Goal: Task Accomplishment & Management: Use online tool/utility

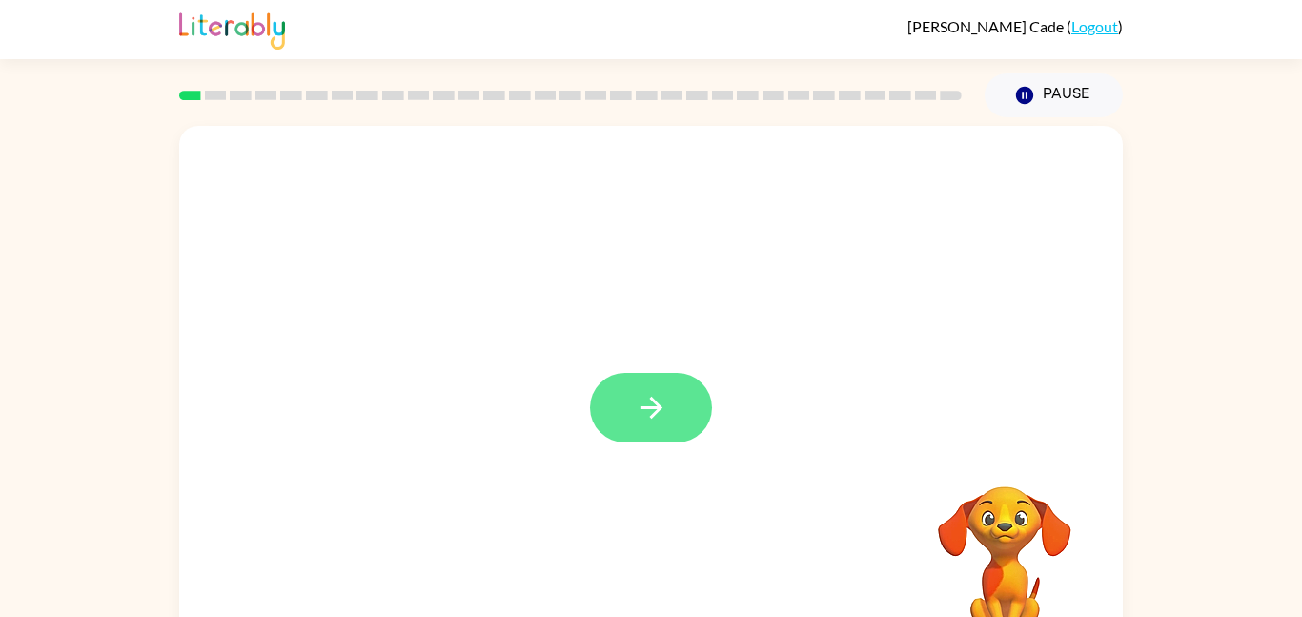
click at [644, 397] on icon "button" at bounding box center [651, 407] width 33 height 33
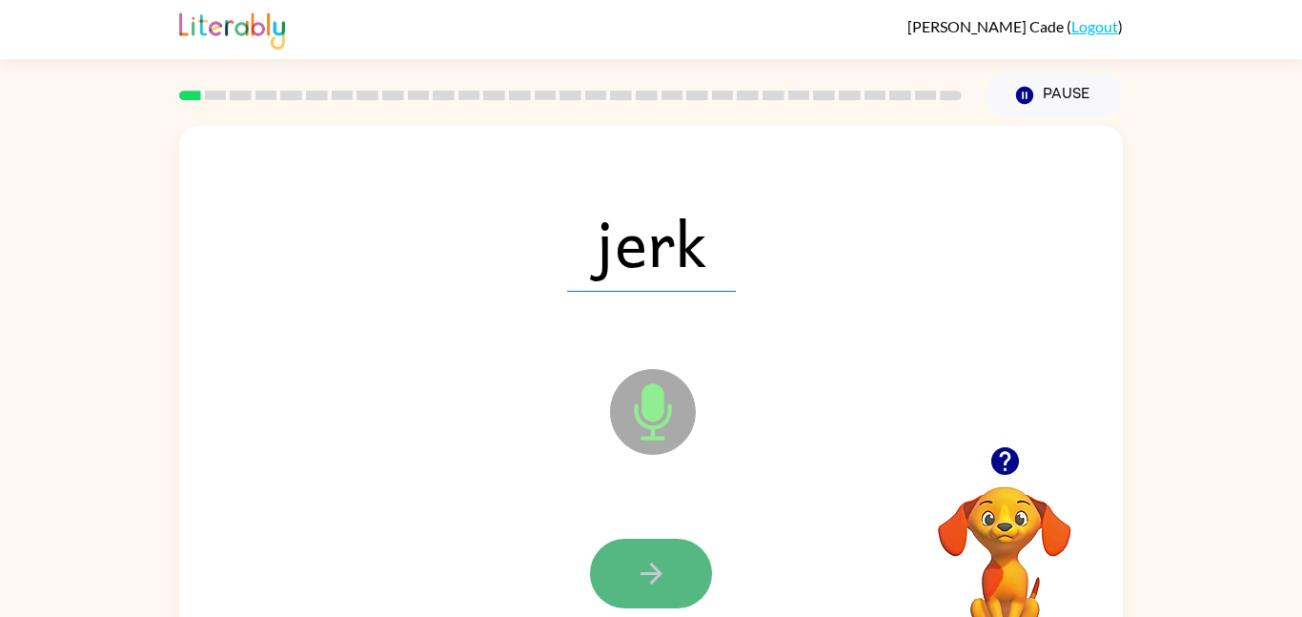
click at [663, 560] on icon "button" at bounding box center [651, 573] width 33 height 33
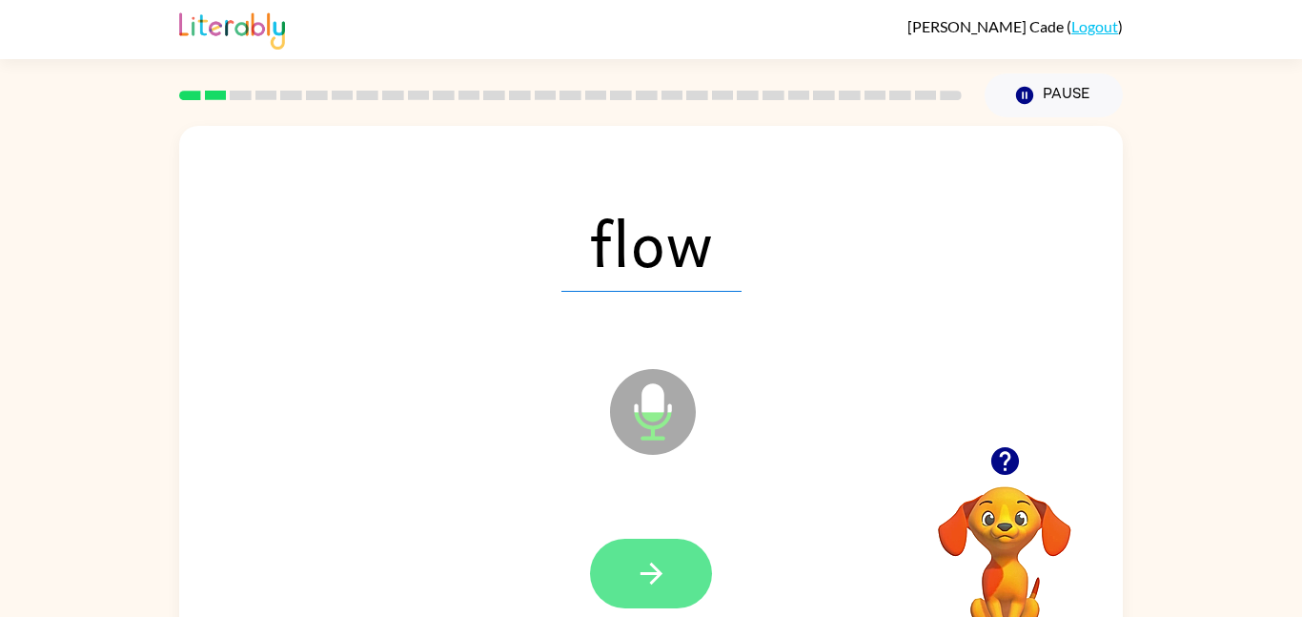
click at [663, 560] on icon "button" at bounding box center [651, 573] width 33 height 33
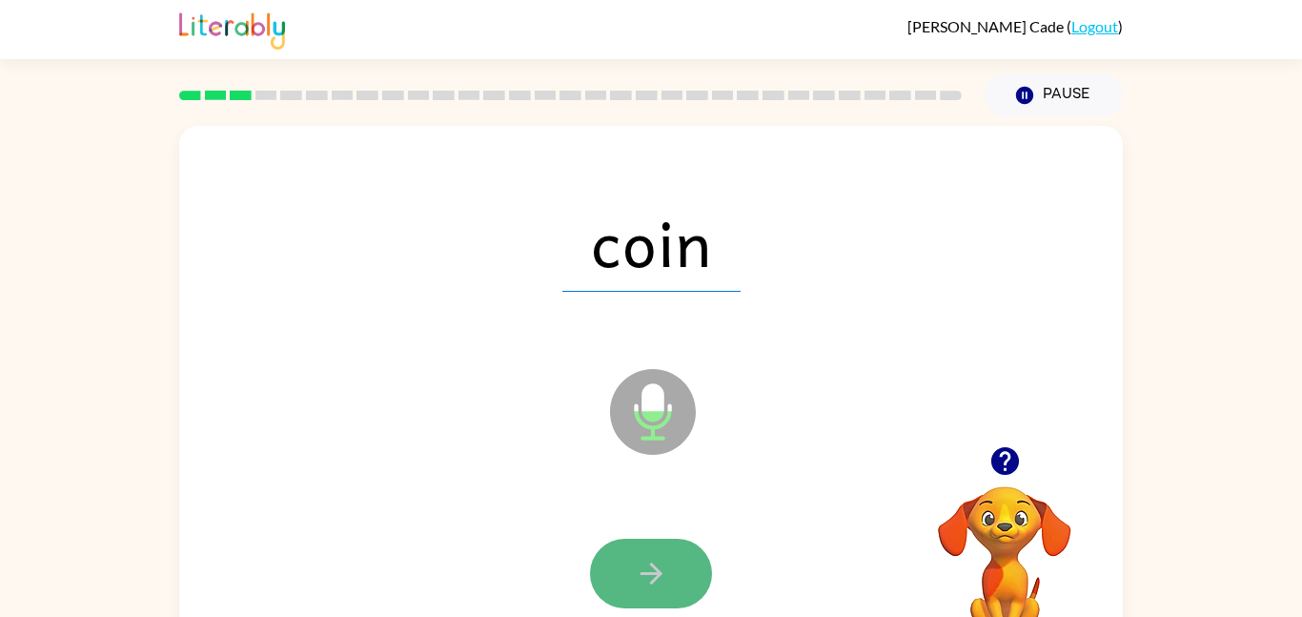
click at [656, 561] on icon "button" at bounding box center [651, 573] width 33 height 33
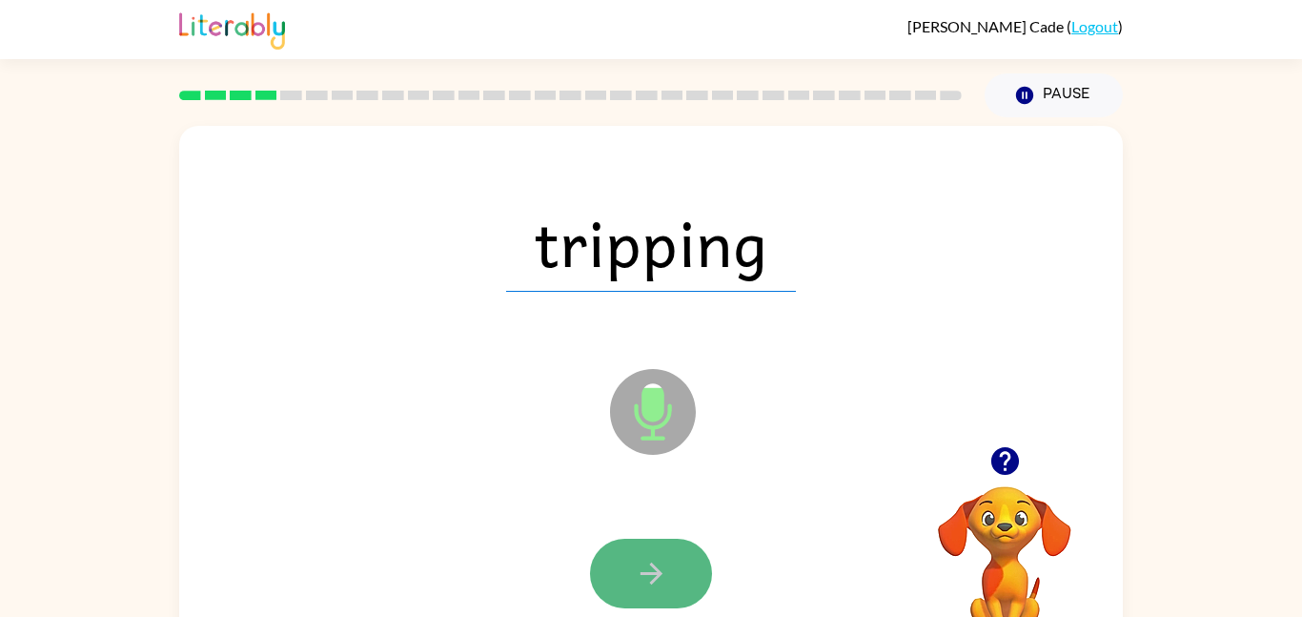
click at [655, 561] on icon "button" at bounding box center [651, 573] width 33 height 33
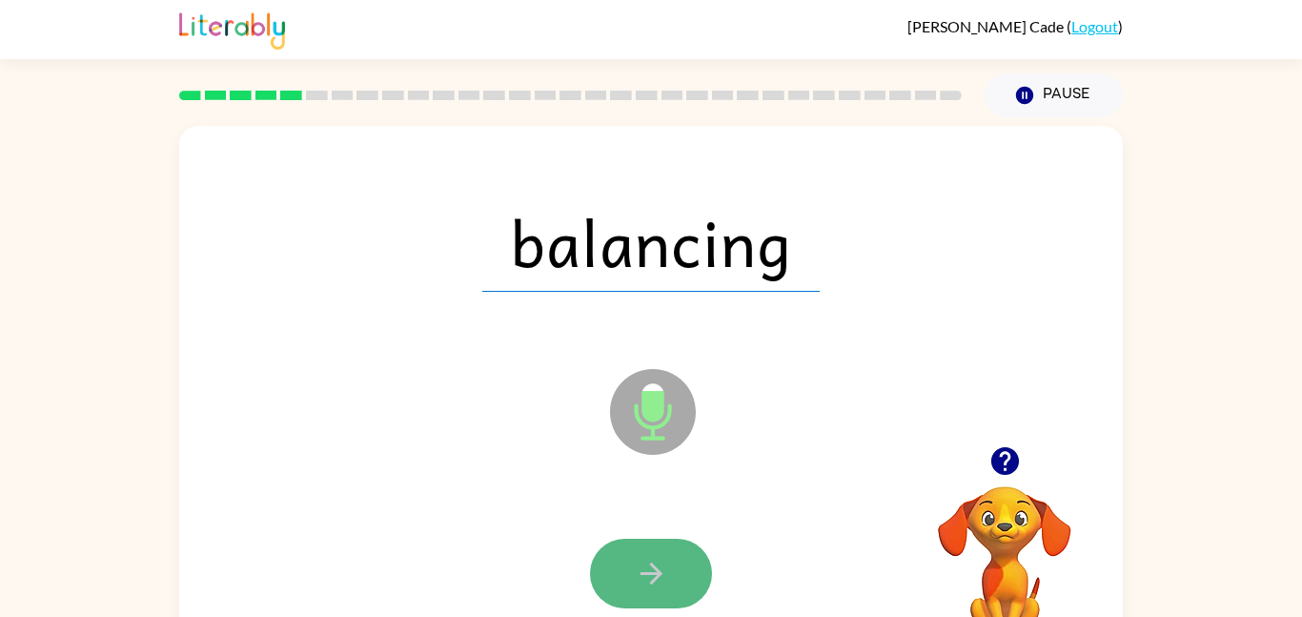
click at [655, 561] on icon "button" at bounding box center [651, 573] width 33 height 33
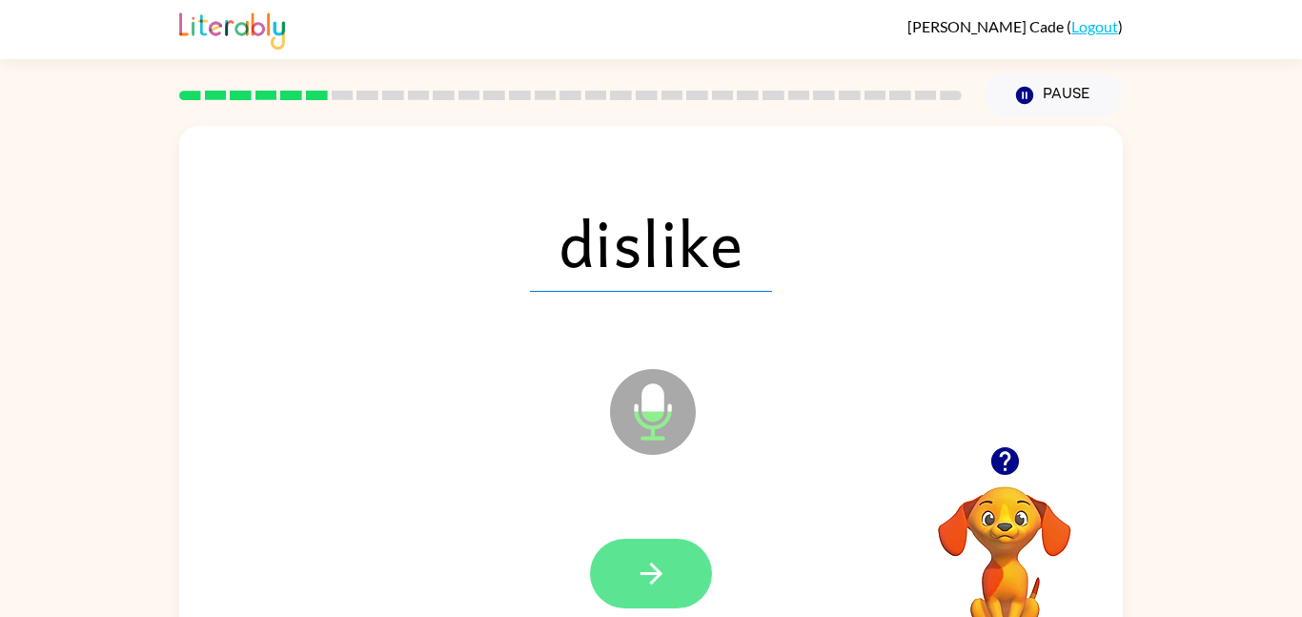
click at [650, 557] on icon "button" at bounding box center [651, 573] width 33 height 33
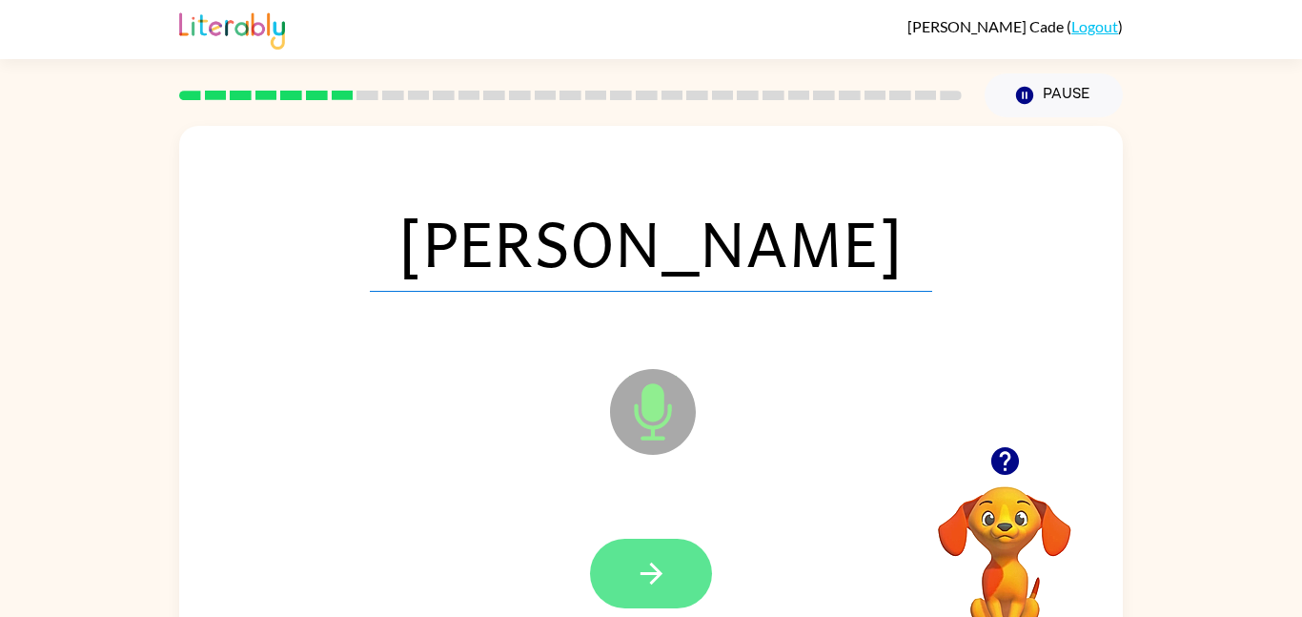
click at [647, 557] on icon "button" at bounding box center [651, 573] width 33 height 33
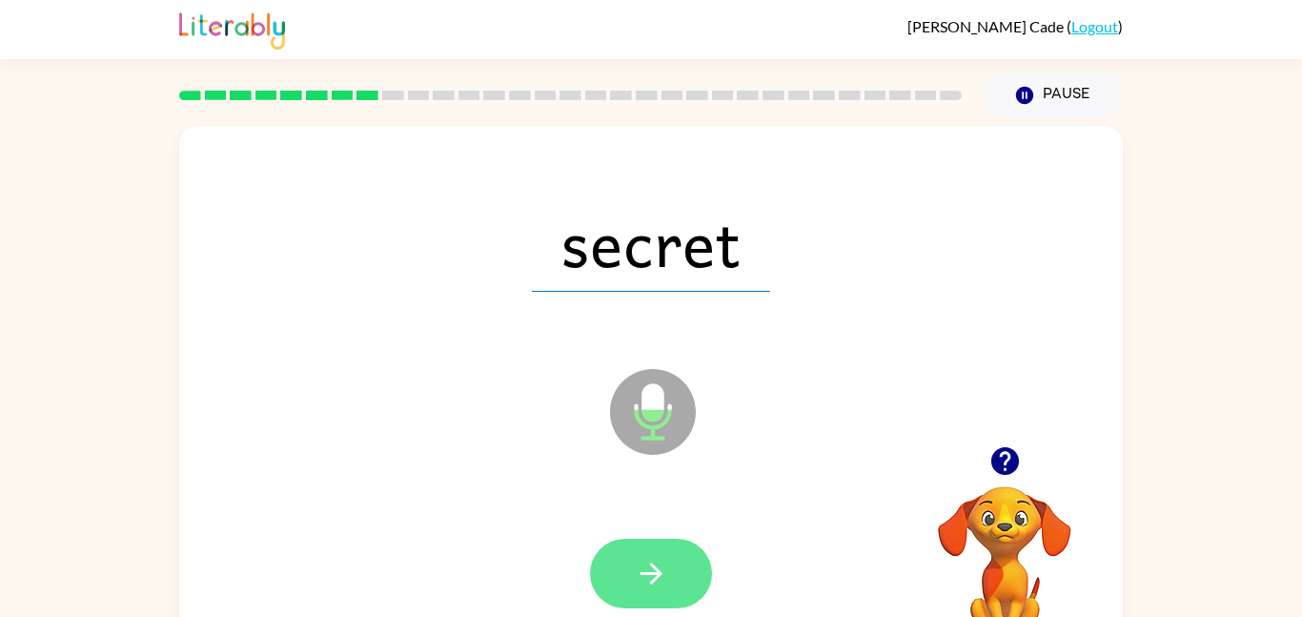
click at [645, 560] on icon "button" at bounding box center [651, 573] width 33 height 33
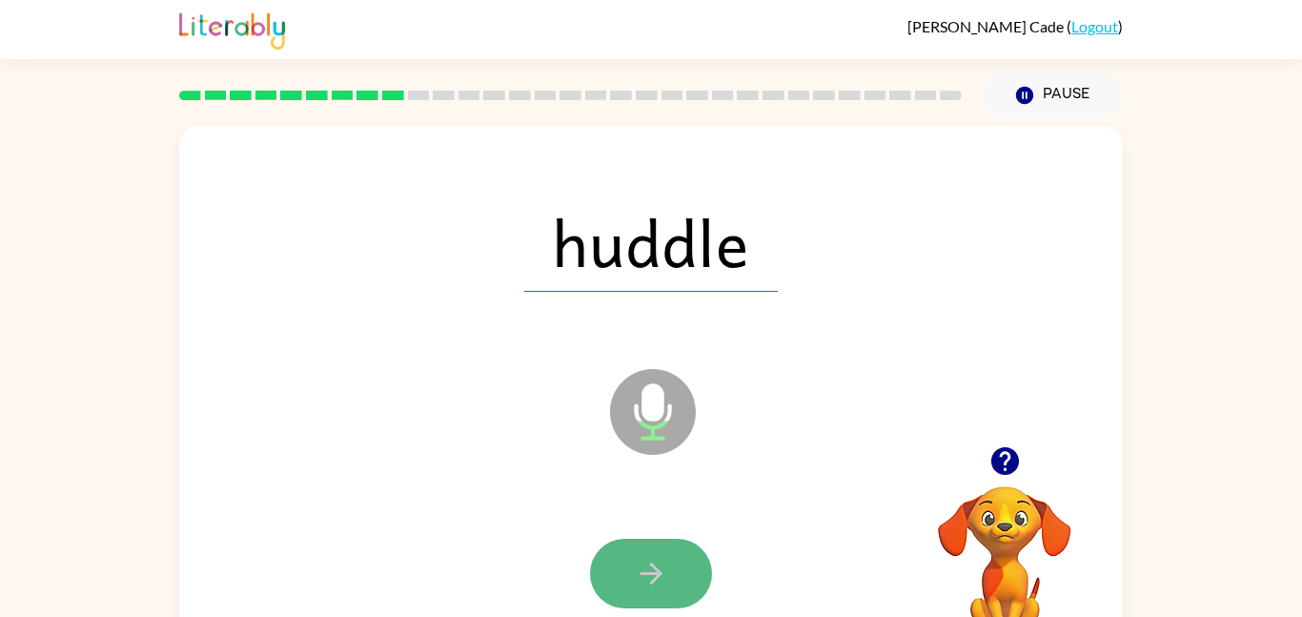
click at [650, 553] on button "button" at bounding box center [651, 574] width 122 height 70
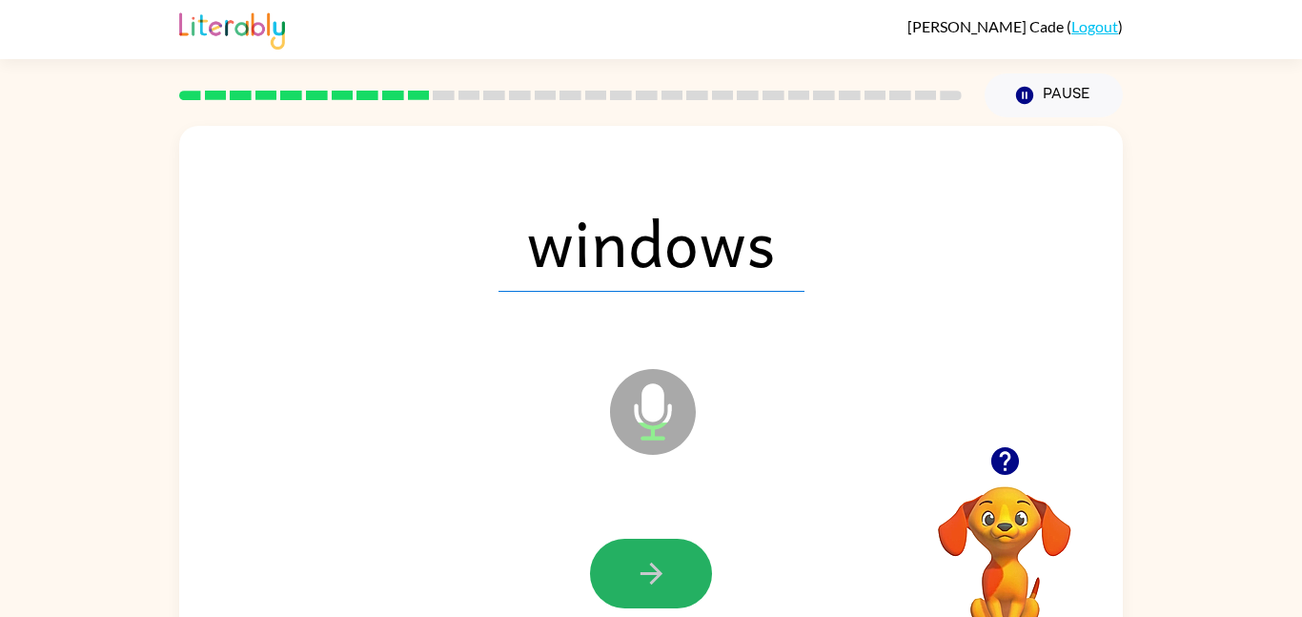
click at [650, 553] on button "button" at bounding box center [651, 574] width 122 height 70
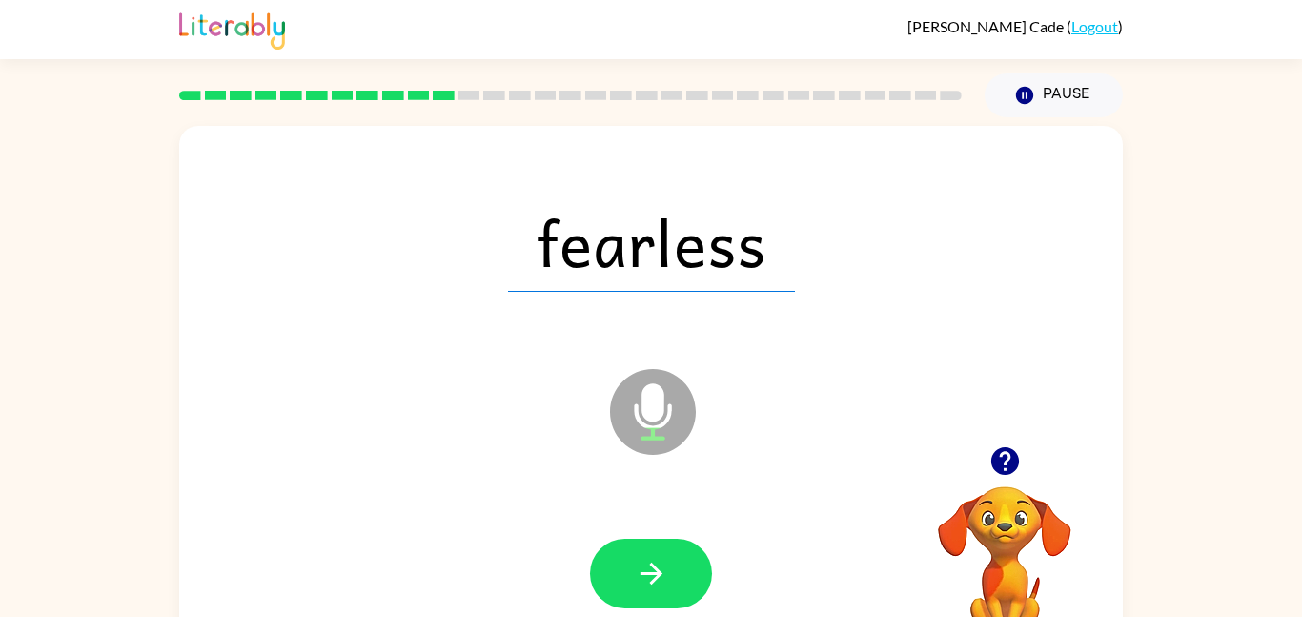
click at [650, 553] on button "button" at bounding box center [651, 574] width 122 height 70
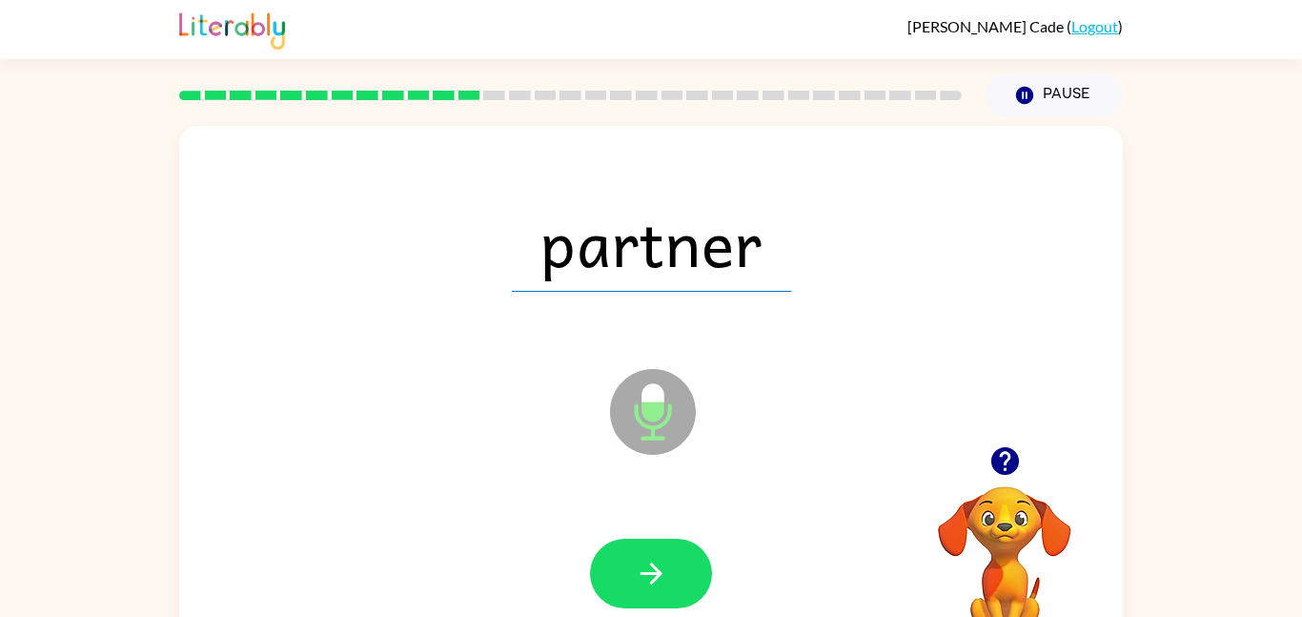
click at [650, 553] on button "button" at bounding box center [651, 574] width 122 height 70
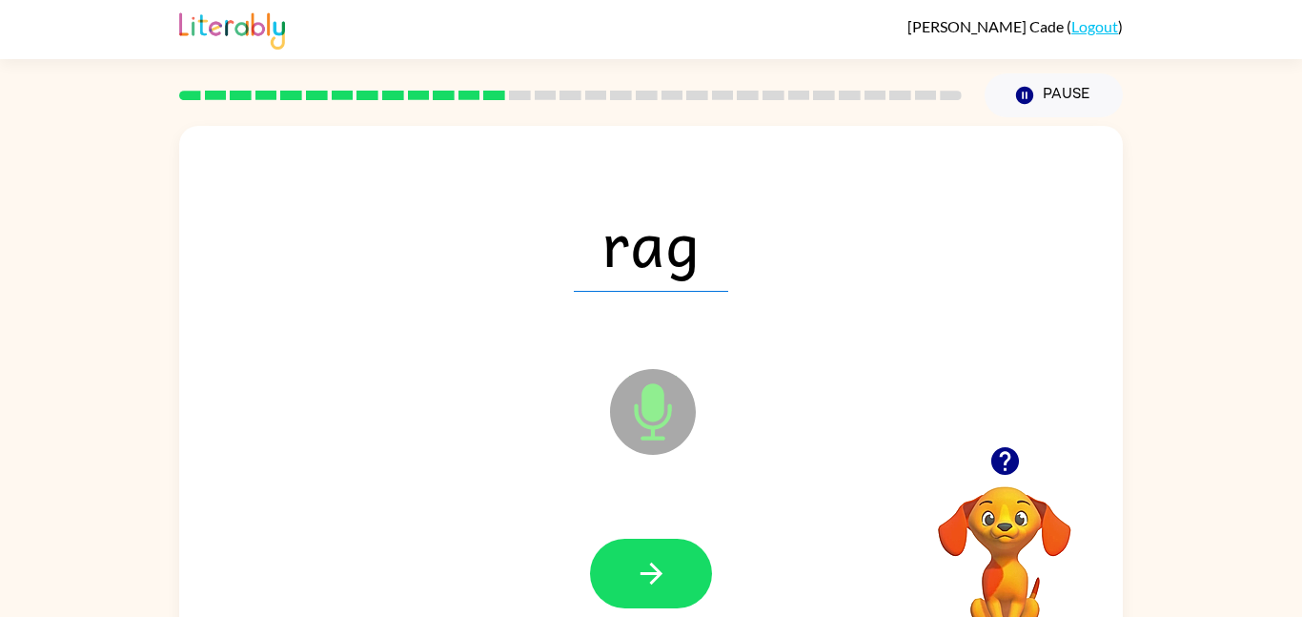
click at [650, 553] on button "button" at bounding box center [651, 574] width 122 height 70
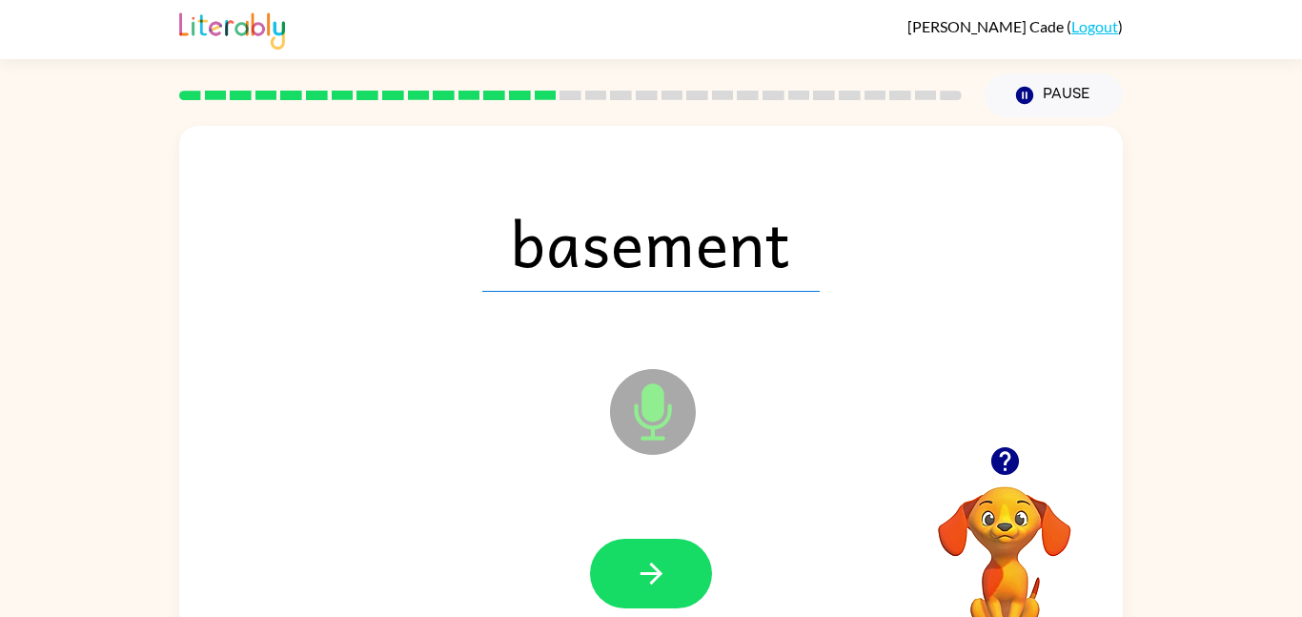
click at [650, 553] on button "button" at bounding box center [651, 574] width 122 height 70
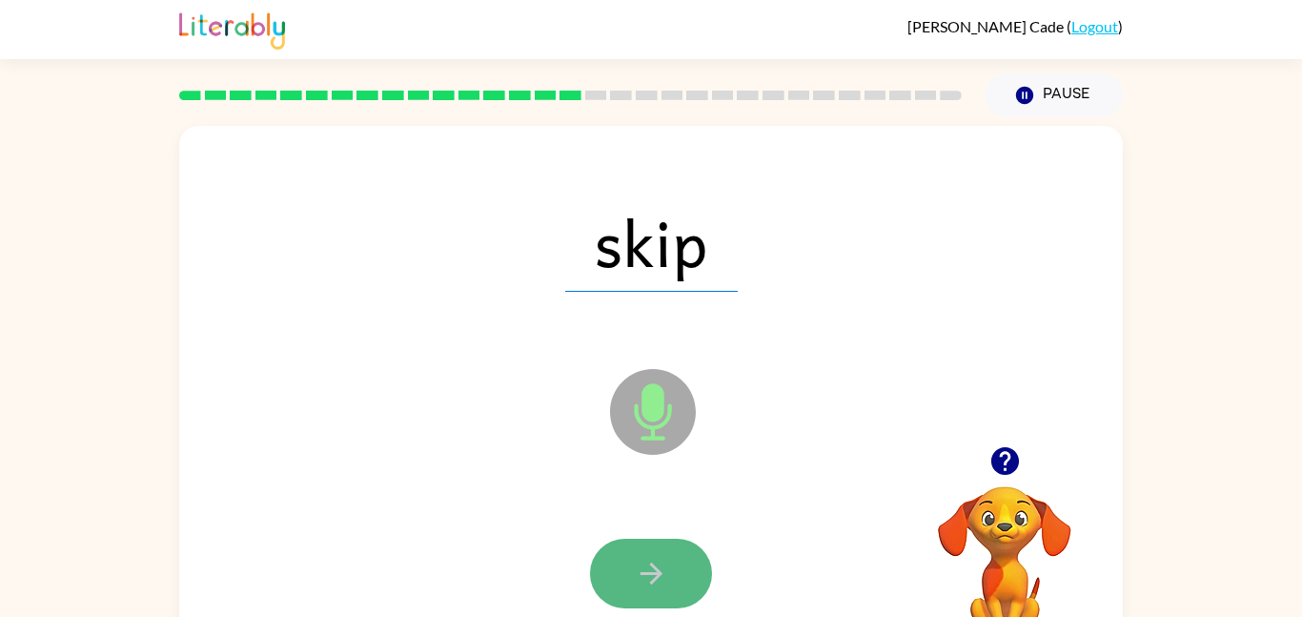
click at [654, 543] on button "button" at bounding box center [651, 574] width 122 height 70
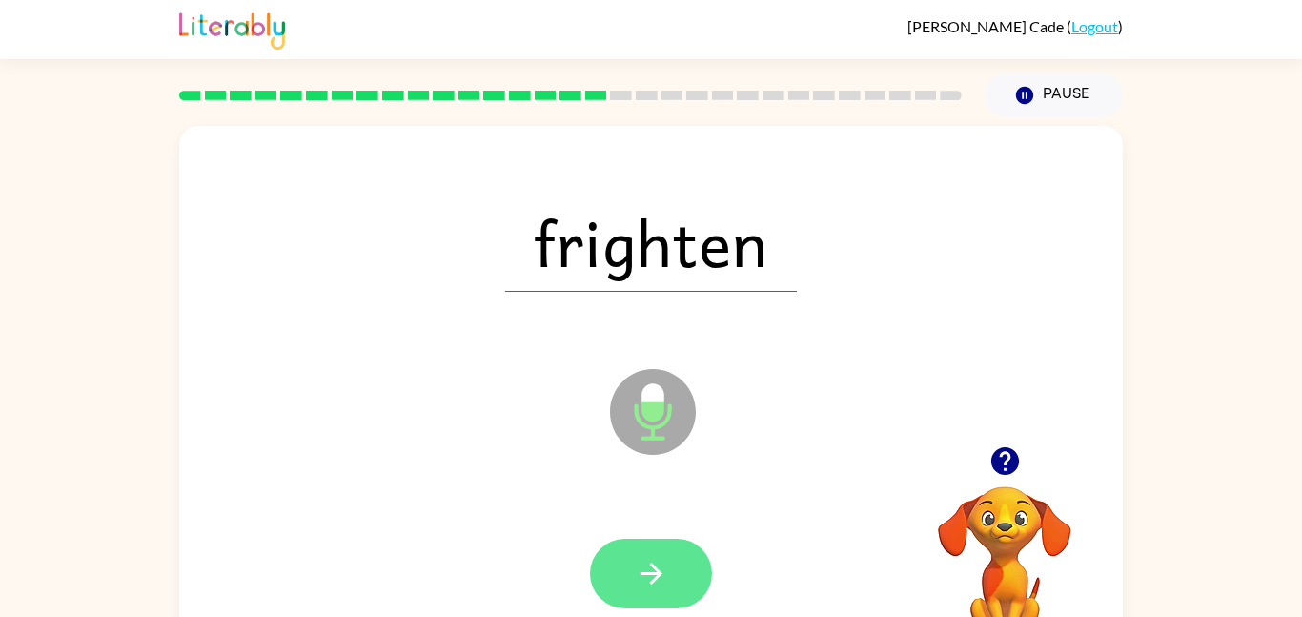
click at [653, 552] on button "button" at bounding box center [651, 574] width 122 height 70
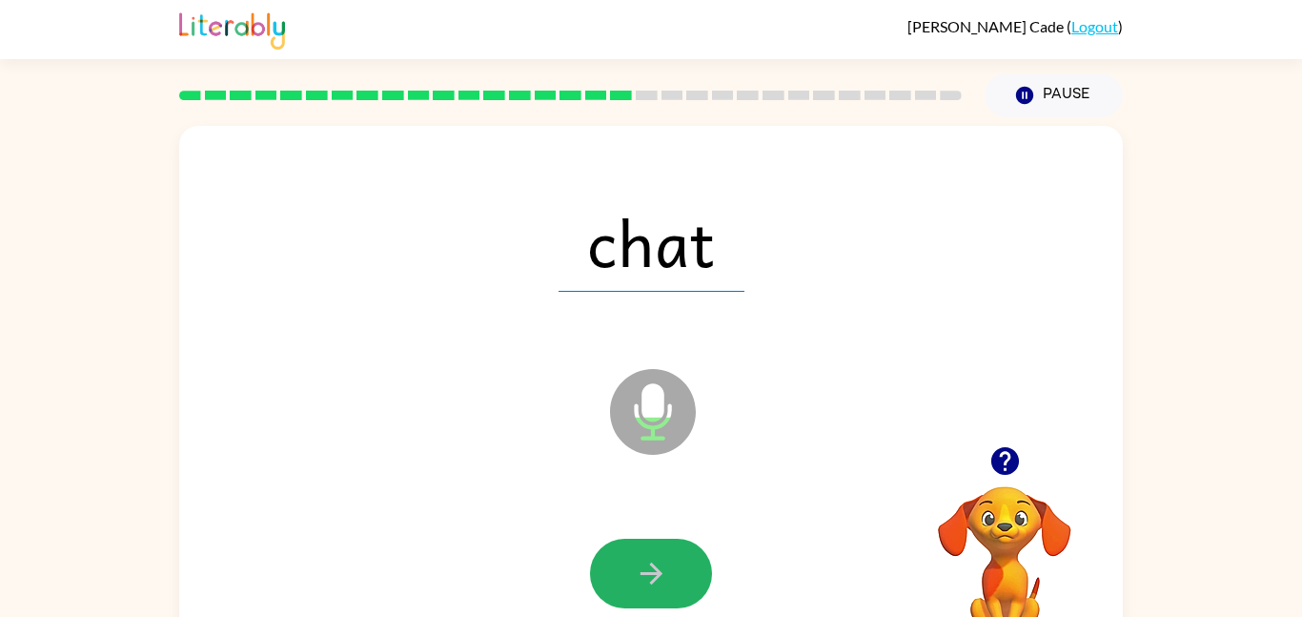
click at [653, 552] on button "button" at bounding box center [651, 574] width 122 height 70
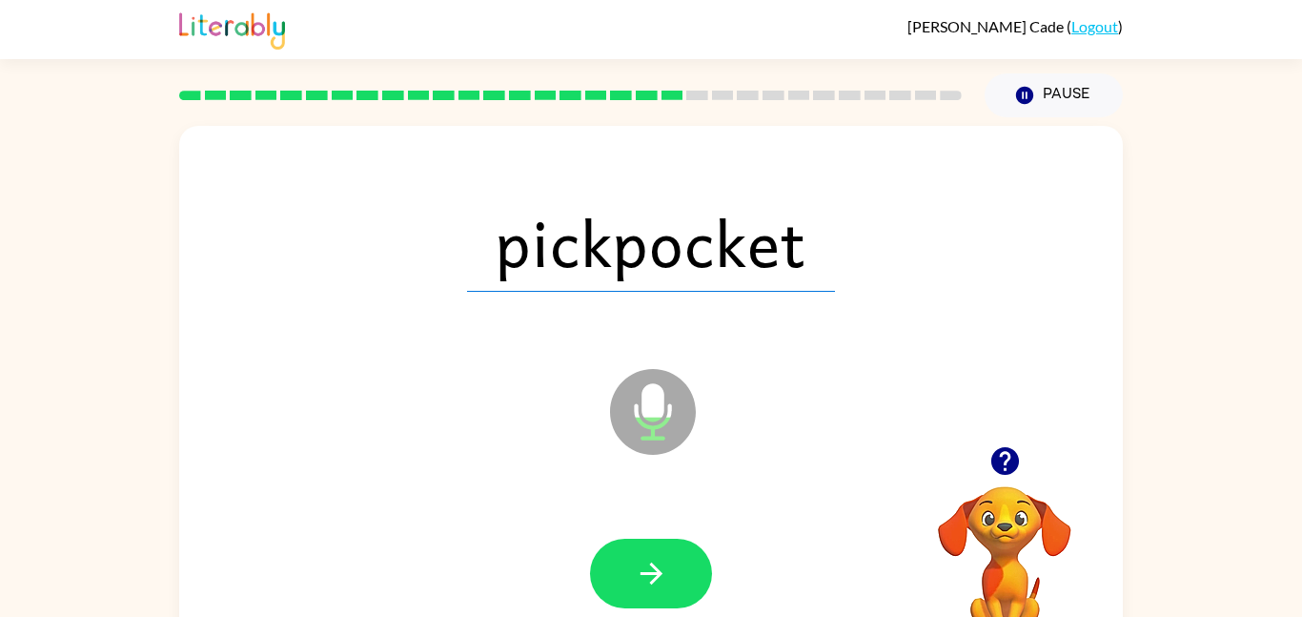
click at [653, 552] on button "button" at bounding box center [651, 574] width 122 height 70
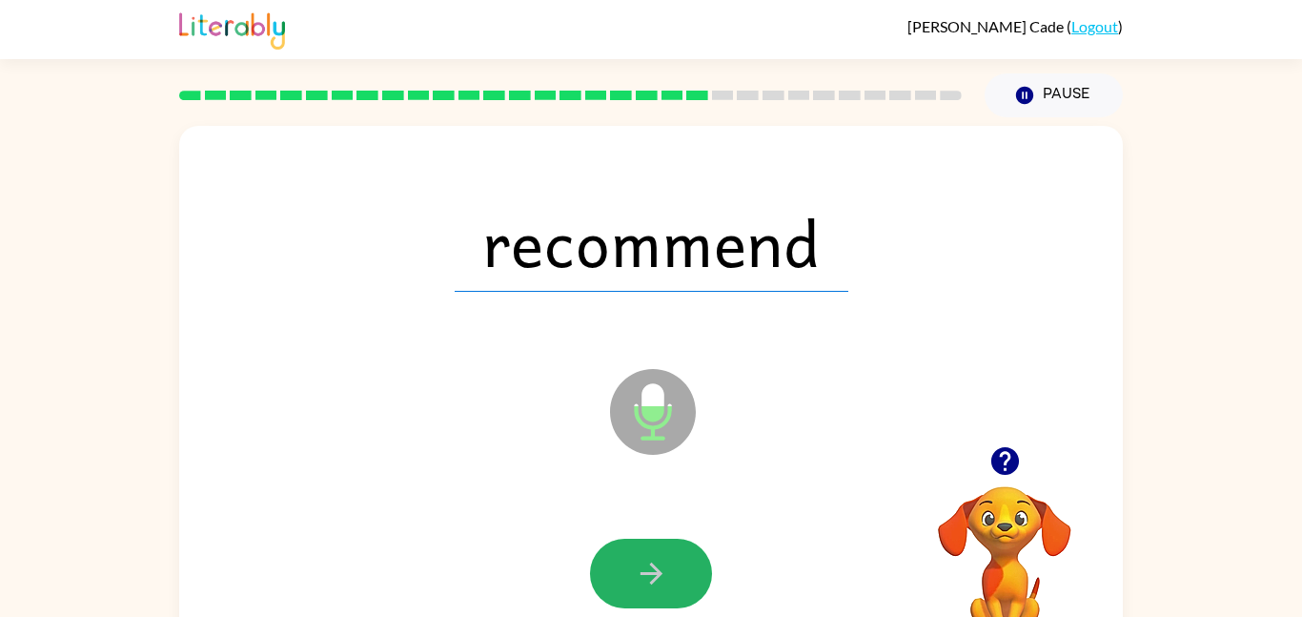
click at [653, 552] on button "button" at bounding box center [651, 574] width 122 height 70
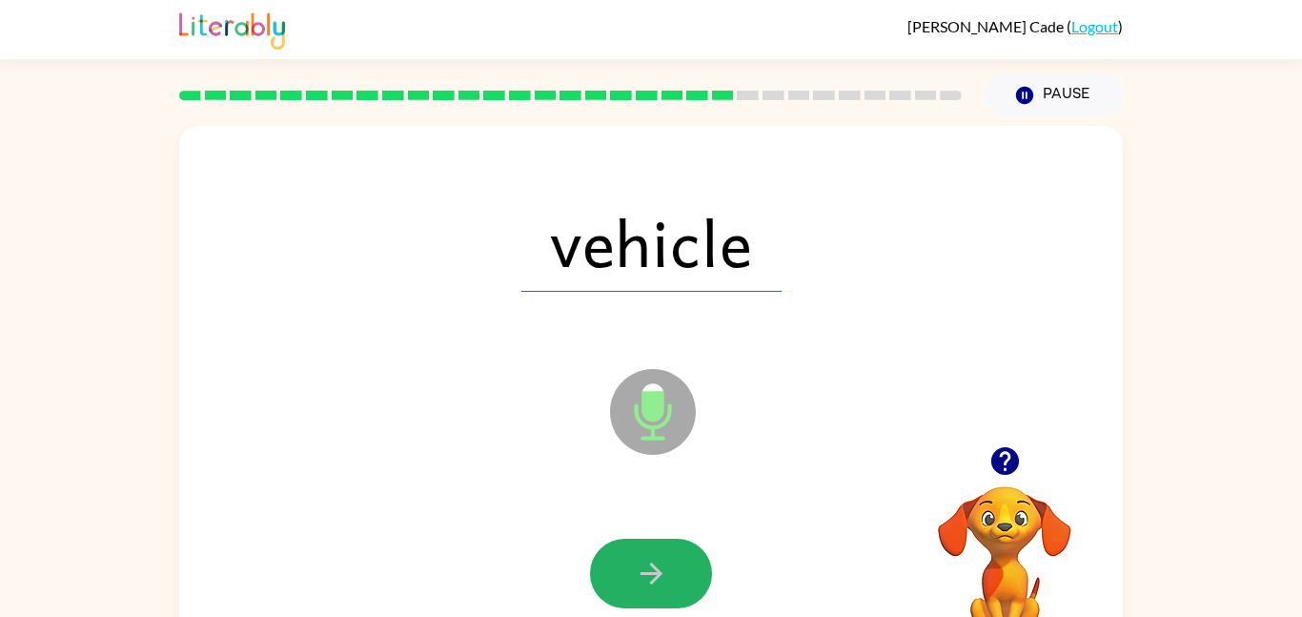
click at [653, 552] on button "button" at bounding box center [651, 574] width 122 height 70
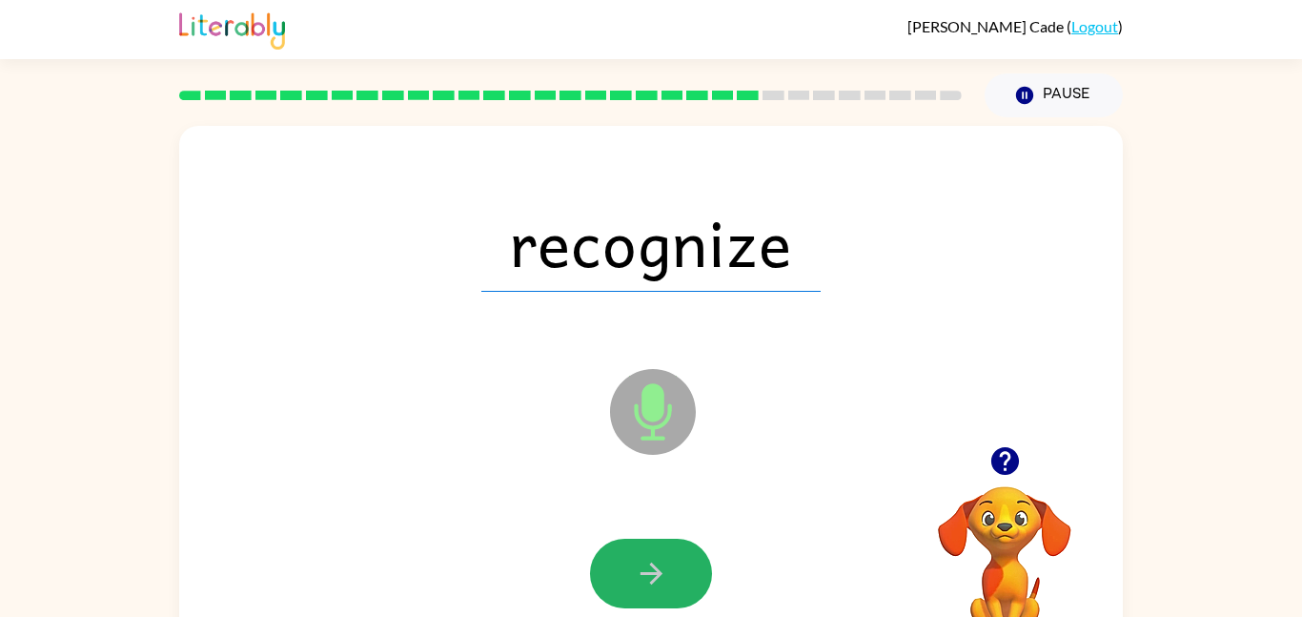
click at [653, 552] on button "button" at bounding box center [651, 574] width 122 height 70
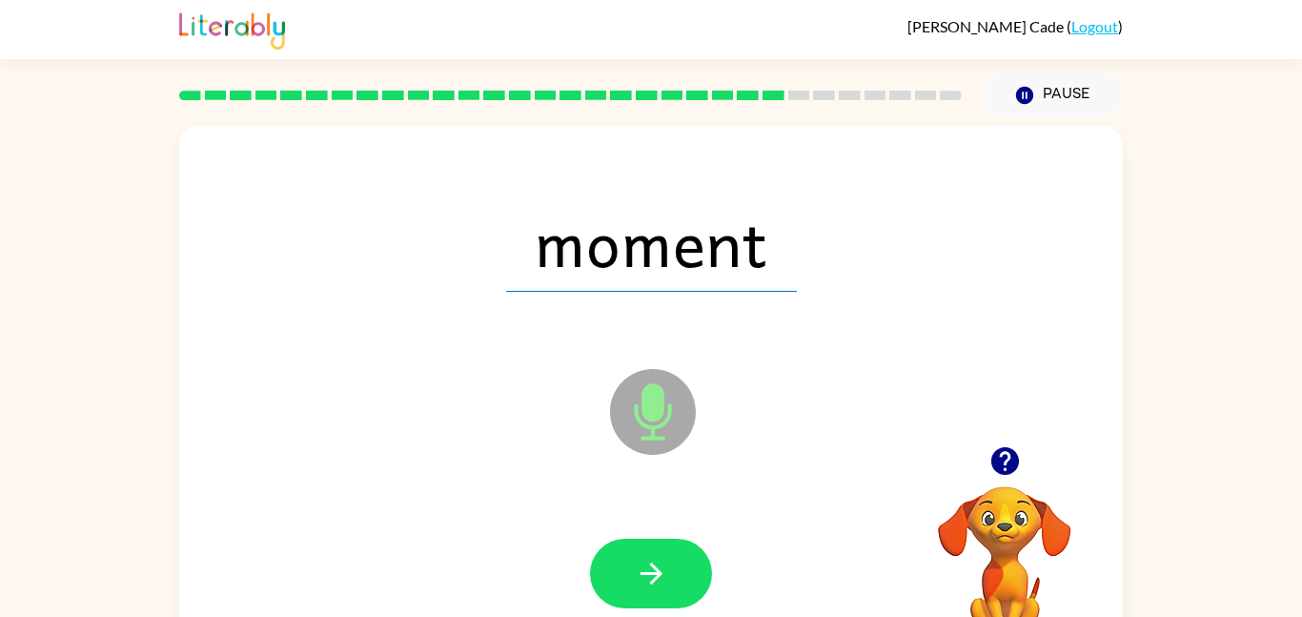
click at [653, 552] on button "button" at bounding box center [651, 574] width 122 height 70
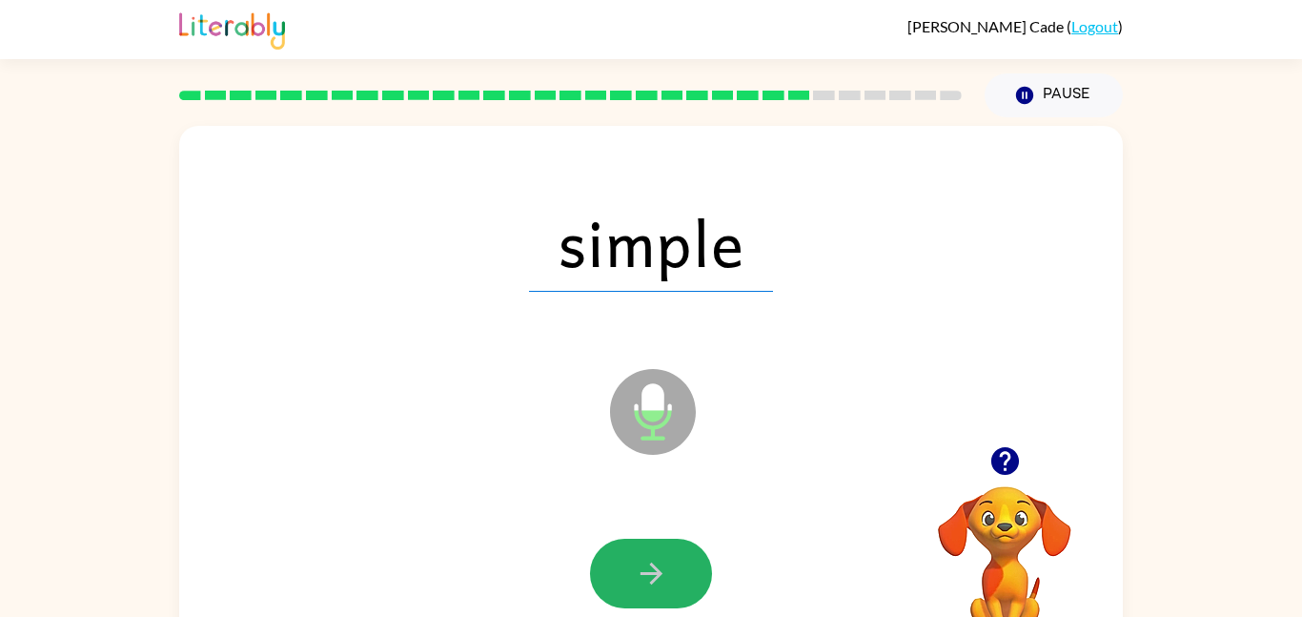
click at [653, 552] on button "button" at bounding box center [651, 574] width 122 height 70
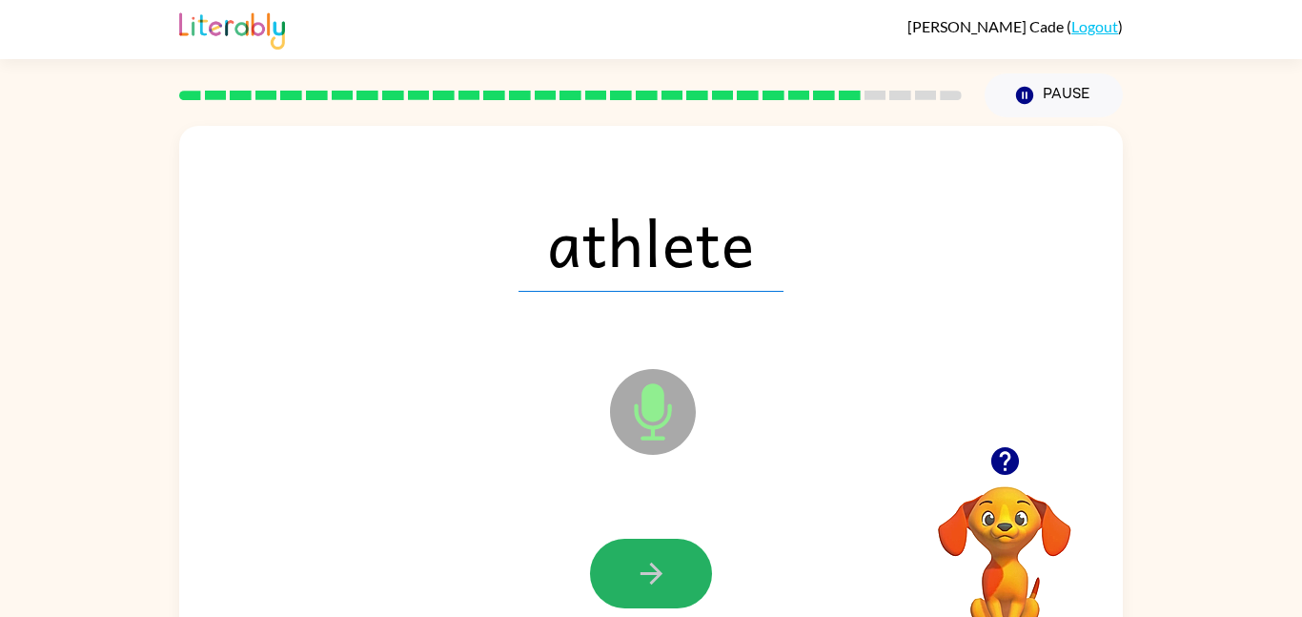
click at [653, 552] on button "button" at bounding box center [651, 574] width 122 height 70
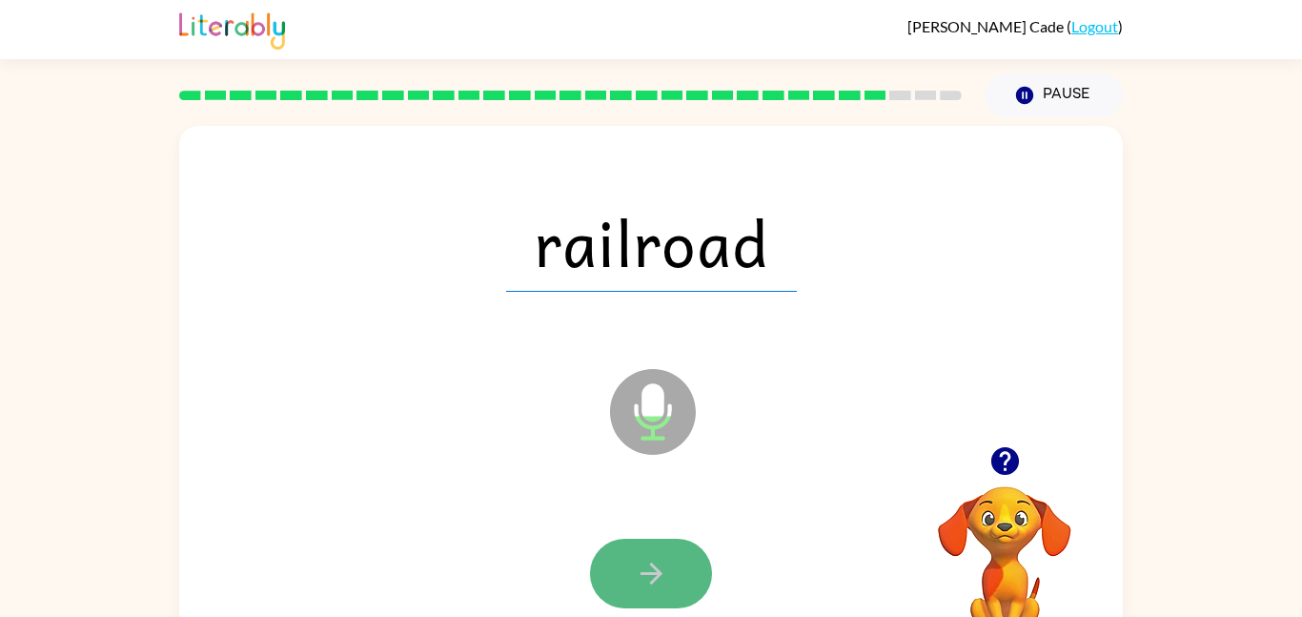
click at [652, 550] on button "button" at bounding box center [651, 574] width 122 height 70
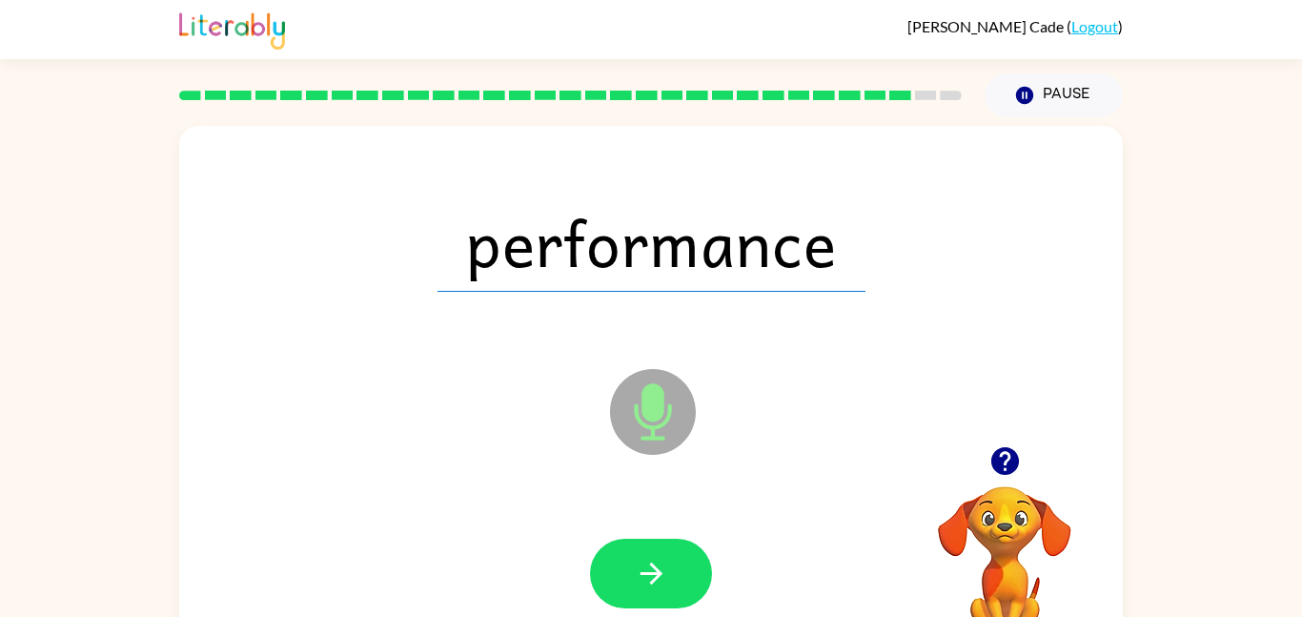
click at [652, 550] on button "button" at bounding box center [651, 574] width 122 height 70
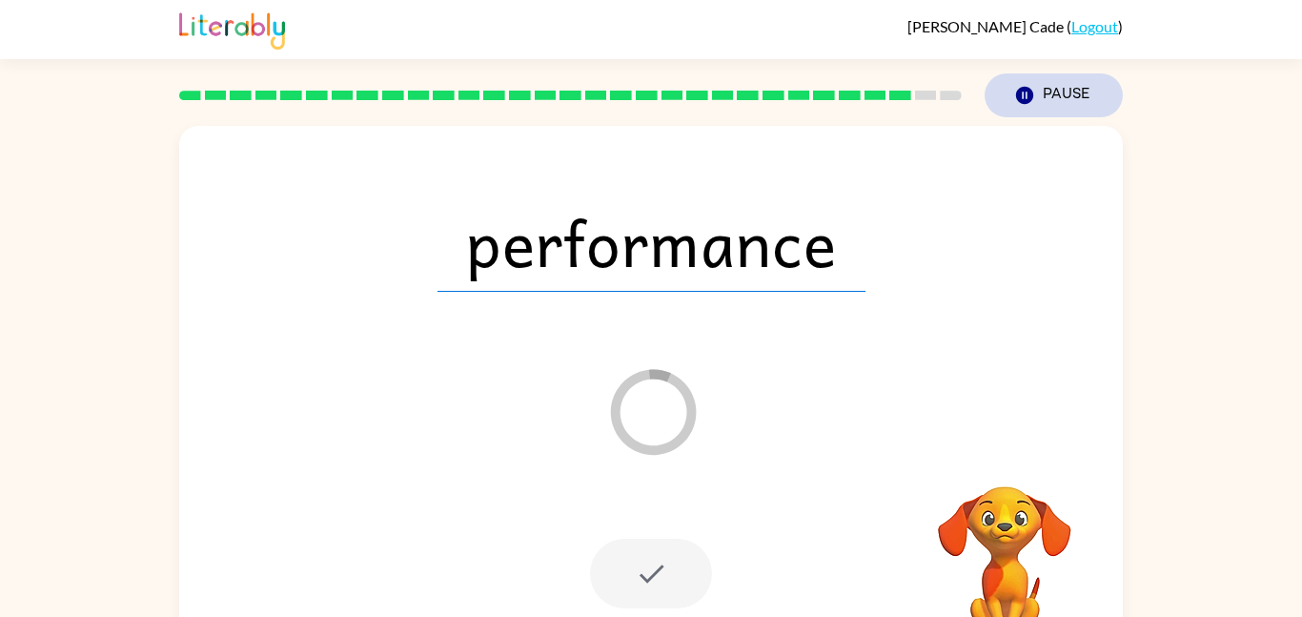
click at [1048, 90] on button "Pause Pause" at bounding box center [1054, 95] width 138 height 44
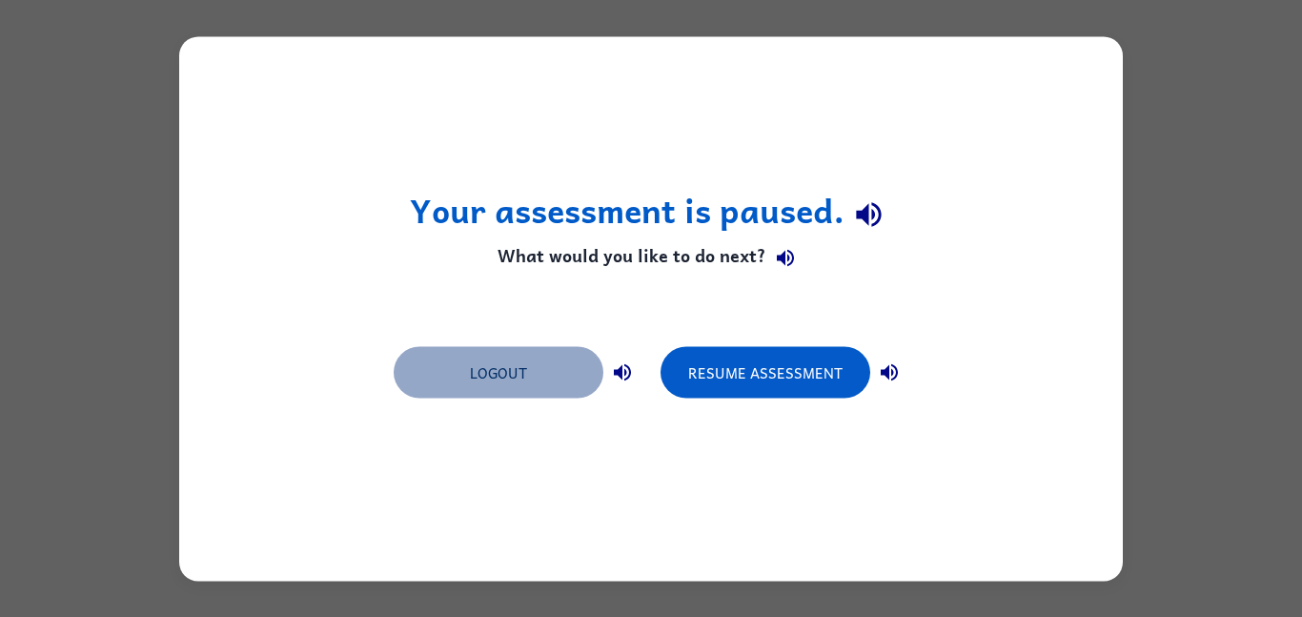
click at [561, 364] on button "Logout" at bounding box center [499, 371] width 210 height 51
